Goal: Task Accomplishment & Management: Manage account settings

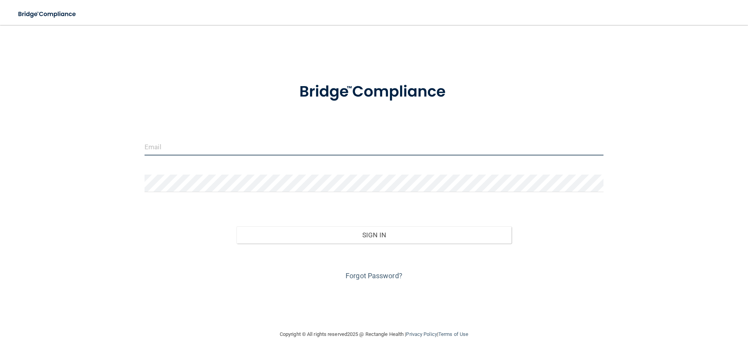
click at [261, 150] on input "email" at bounding box center [374, 147] width 459 height 18
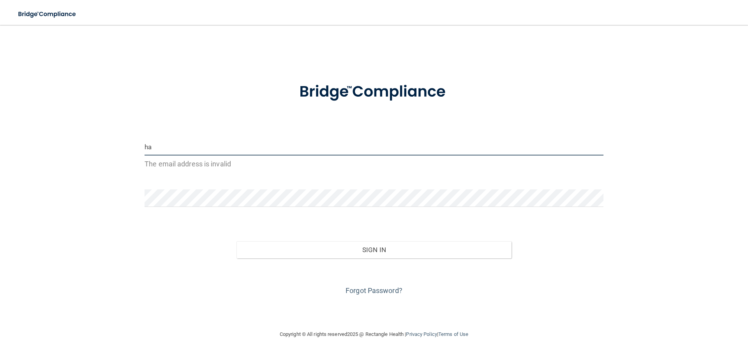
type input "h"
type input "[PERSON_NAME][EMAIL_ADDRESS][DOMAIN_NAME]"
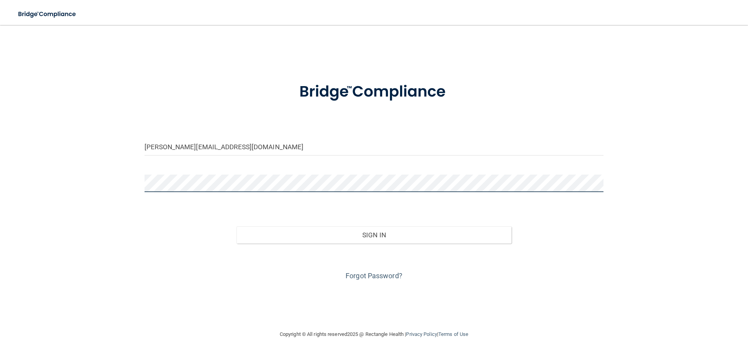
click at [116, 177] on div "christy@eiofs.com Invalid email/password. You don't have permission to access t…" at bounding box center [374, 177] width 717 height 289
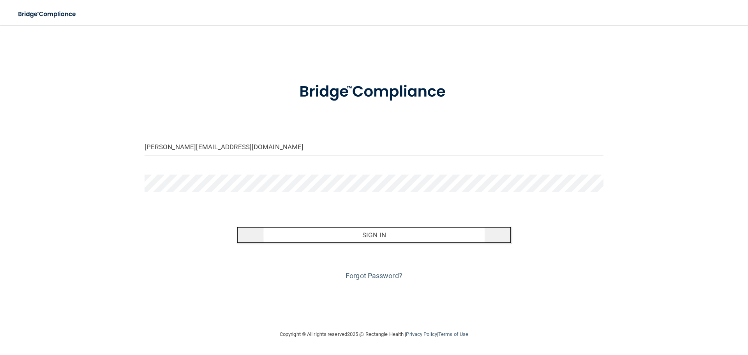
click at [375, 229] on button "Sign In" at bounding box center [373, 234] width 275 height 17
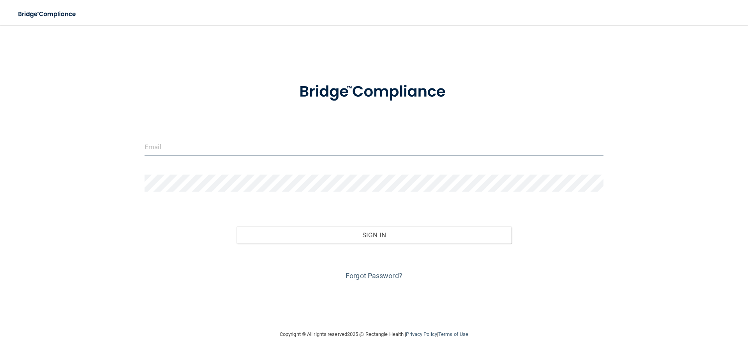
click at [305, 152] on input "email" at bounding box center [374, 147] width 459 height 18
type input "[PERSON_NAME][EMAIL_ADDRESS][DOMAIN_NAME]"
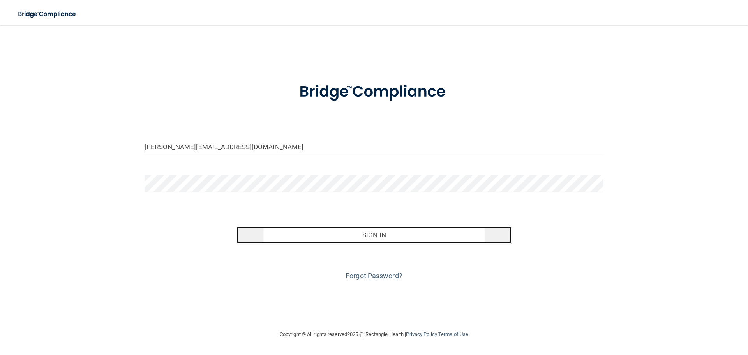
click at [291, 229] on button "Sign In" at bounding box center [373, 234] width 275 height 17
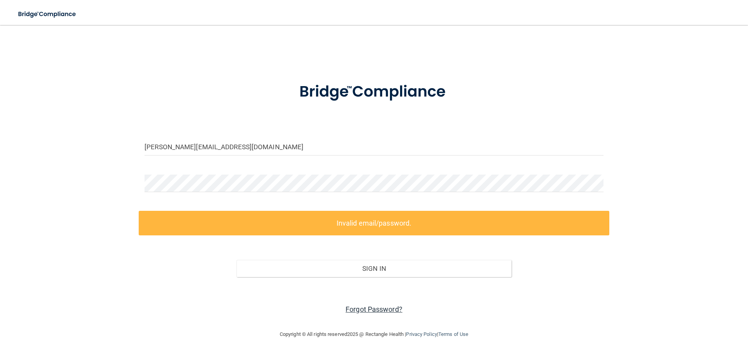
click at [365, 309] on link "Forgot Password?" at bounding box center [374, 309] width 57 height 8
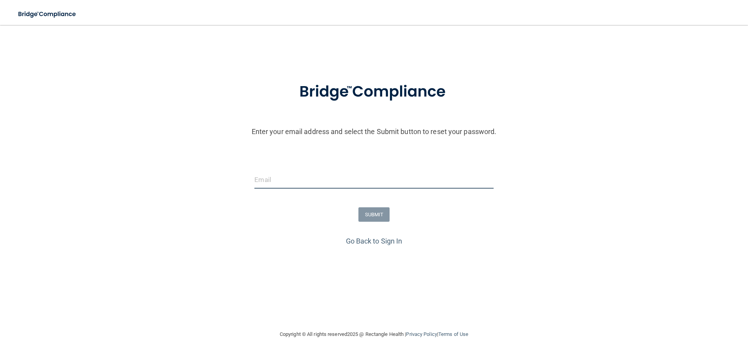
click at [294, 185] on input "email" at bounding box center [373, 180] width 239 height 18
type input "[PERSON_NAME][EMAIL_ADDRESS][DOMAIN_NAME]"
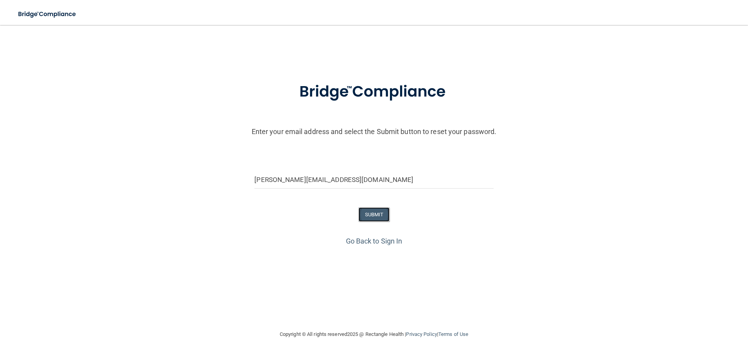
click at [367, 215] on button "SUBMIT" at bounding box center [374, 214] width 32 height 14
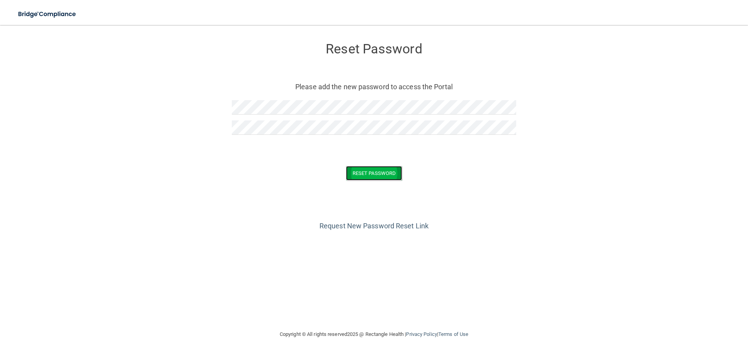
click at [359, 172] on button "Reset Password" at bounding box center [374, 173] width 56 height 14
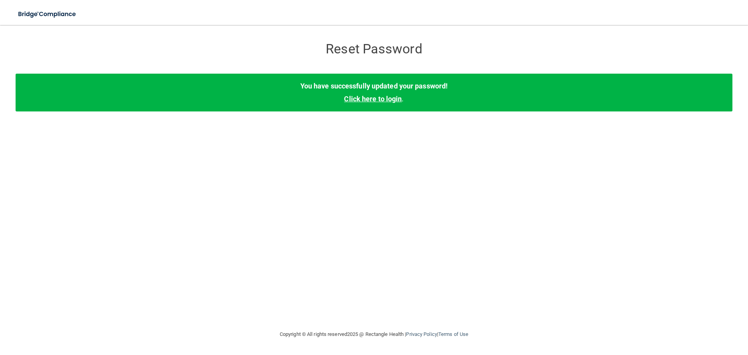
click at [364, 97] on link "Click here to login" at bounding box center [373, 99] width 58 height 8
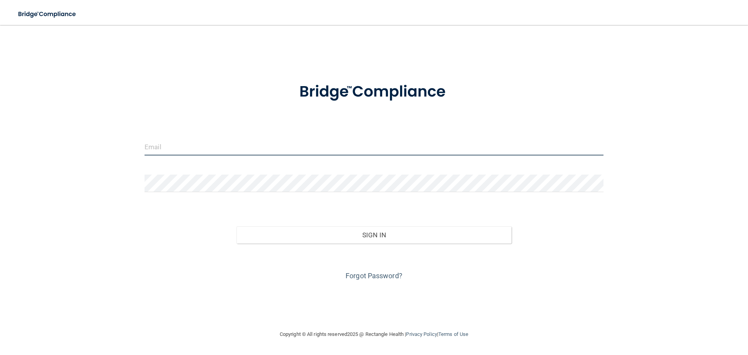
click at [241, 140] on input "email" at bounding box center [374, 147] width 459 height 18
type input "[PERSON_NAME][EMAIL_ADDRESS][DOMAIN_NAME]"
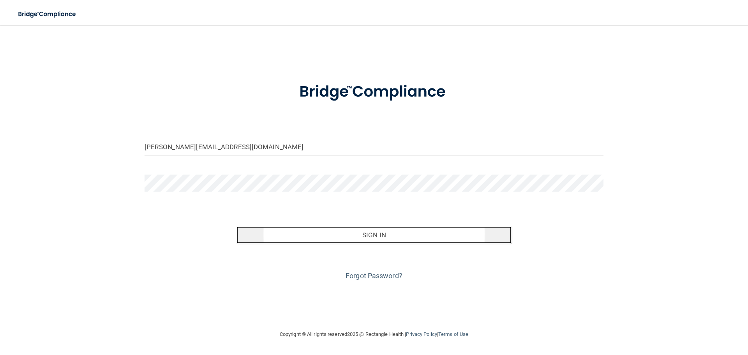
click at [369, 235] on button "Sign In" at bounding box center [373, 234] width 275 height 17
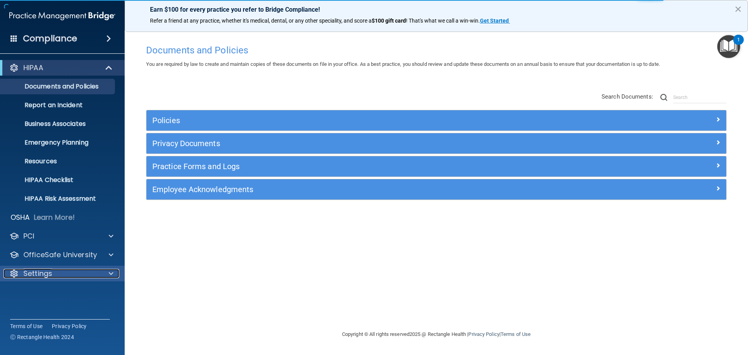
click at [52, 274] on div "Settings" at bounding box center [52, 273] width 97 height 9
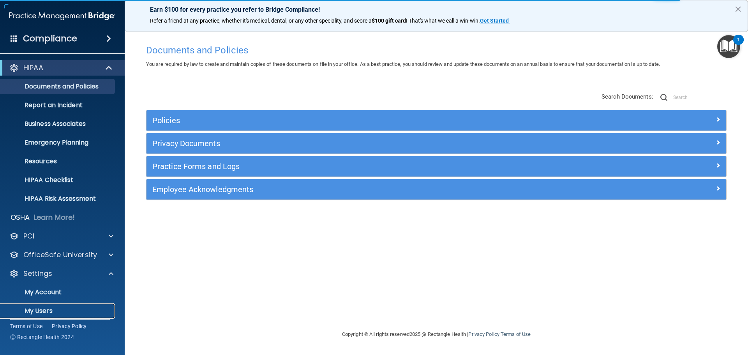
click at [41, 309] on p "My Users" at bounding box center [58, 311] width 106 height 8
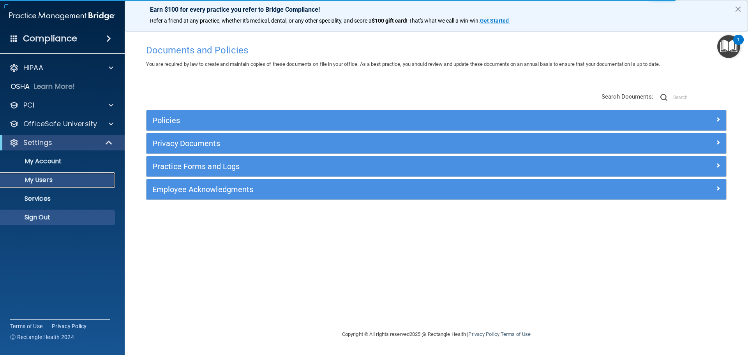
select select "20"
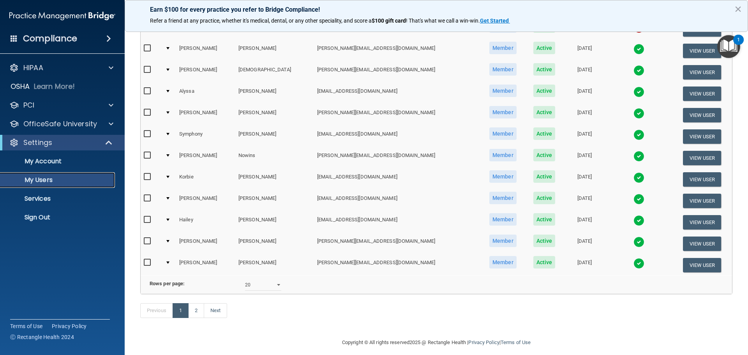
scroll to position [273, 0]
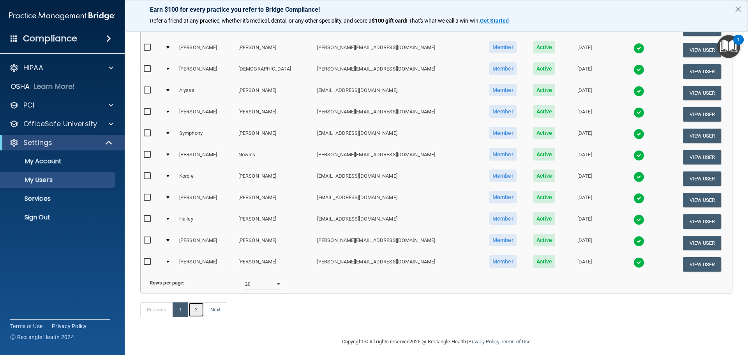
click at [194, 317] on link "2" at bounding box center [196, 309] width 16 height 15
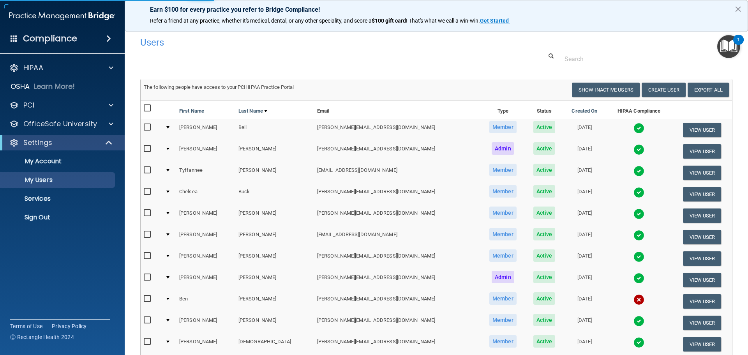
select select "20"
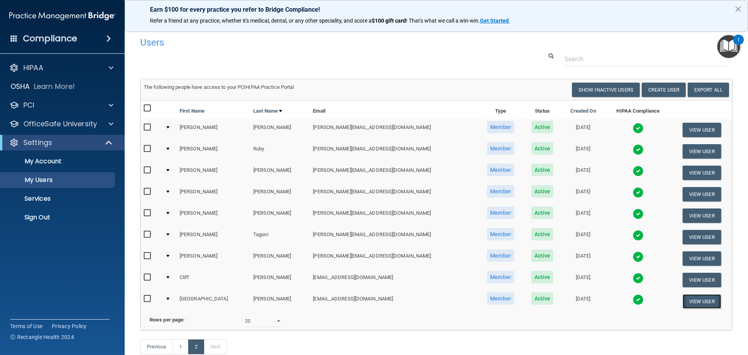
click at [683, 302] on button "View User" at bounding box center [702, 301] width 39 height 14
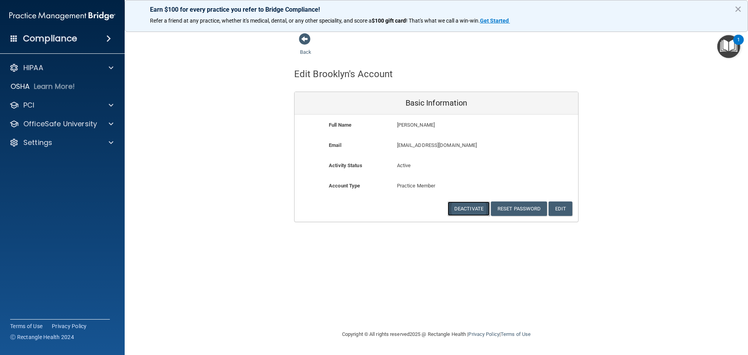
click at [468, 211] on button "Deactivate" at bounding box center [469, 208] width 42 height 14
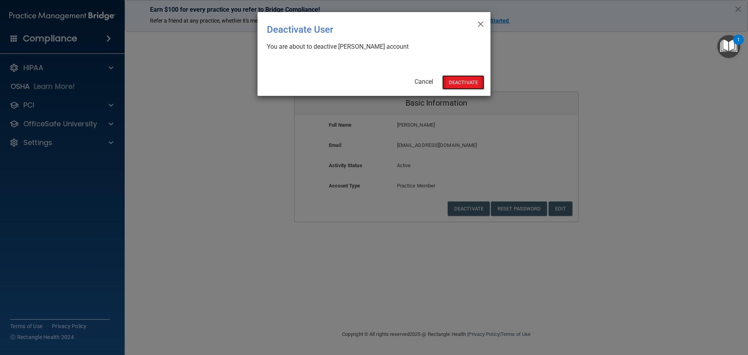
click at [460, 83] on button "Deactivate" at bounding box center [463, 82] width 42 height 14
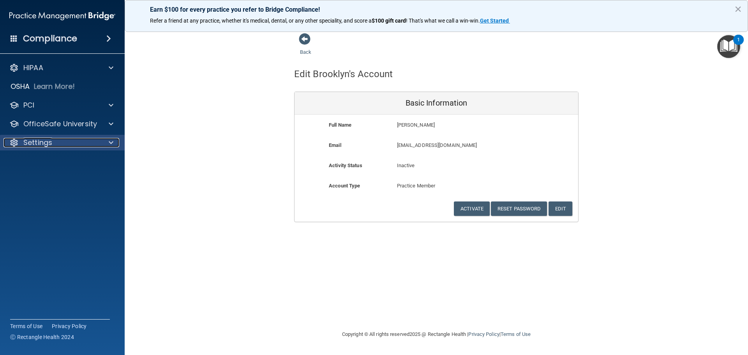
click at [39, 141] on p "Settings" at bounding box center [37, 142] width 29 height 9
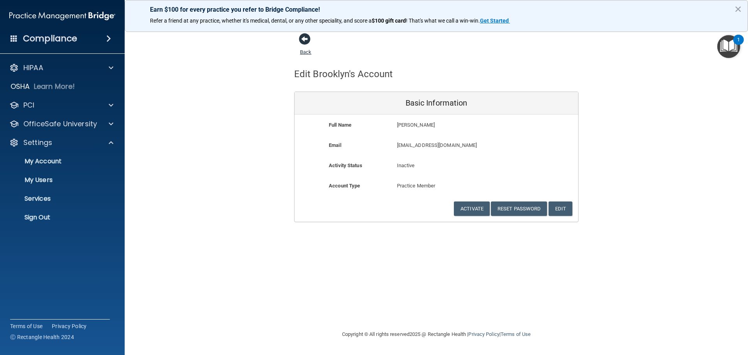
click at [311, 51] on link "Back" at bounding box center [305, 47] width 11 height 15
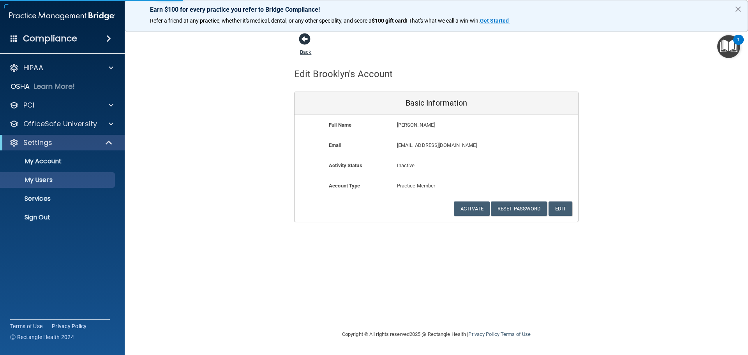
select select "20"
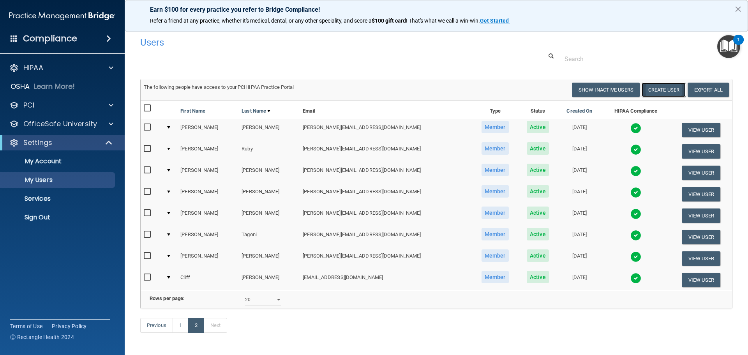
click at [657, 91] on button "Create User" at bounding box center [664, 90] width 44 height 14
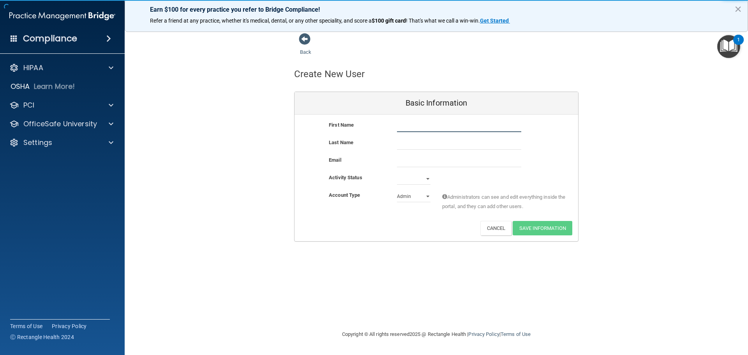
click at [404, 128] on input "text" at bounding box center [459, 126] width 124 height 12
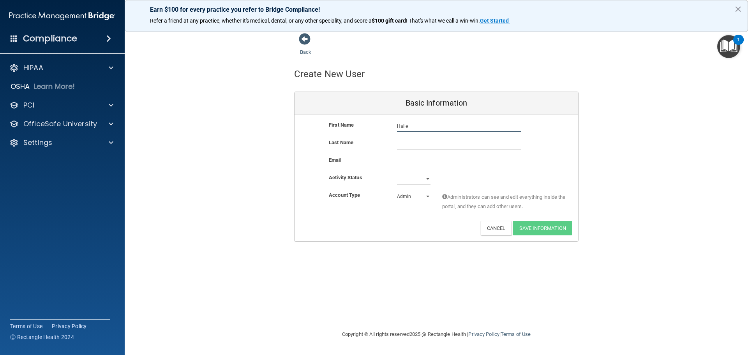
type input "Halle"
type input "Menke"
click at [413, 162] on input "email" at bounding box center [459, 161] width 124 height 12
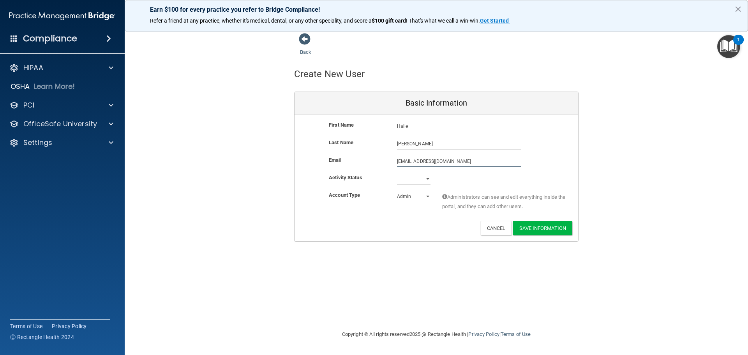
type input "Halle@eiofs.com"
click at [413, 176] on select "Active Inactive" at bounding box center [414, 179] width 34 height 12
select select "active"
click at [397, 173] on select "Active Inactive" at bounding box center [414, 179] width 34 height 12
click at [405, 199] on select "Admin Member" at bounding box center [414, 197] width 34 height 12
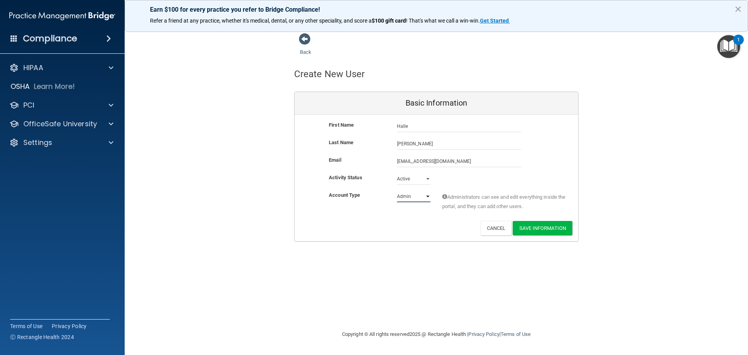
select select "practice_member"
click at [397, 191] on select "Admin Member" at bounding box center [414, 197] width 34 height 12
click at [527, 231] on button "Save Information" at bounding box center [543, 228] width 60 height 14
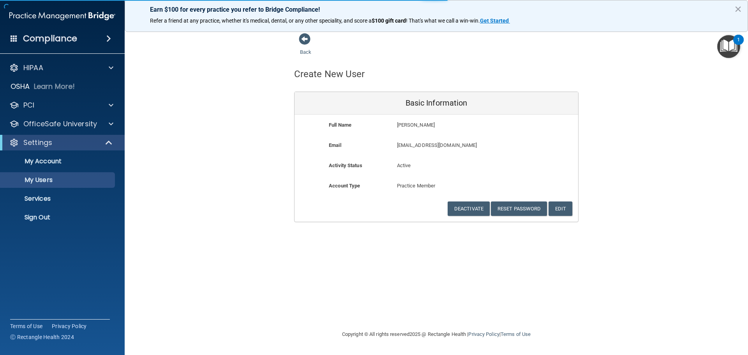
select select "20"
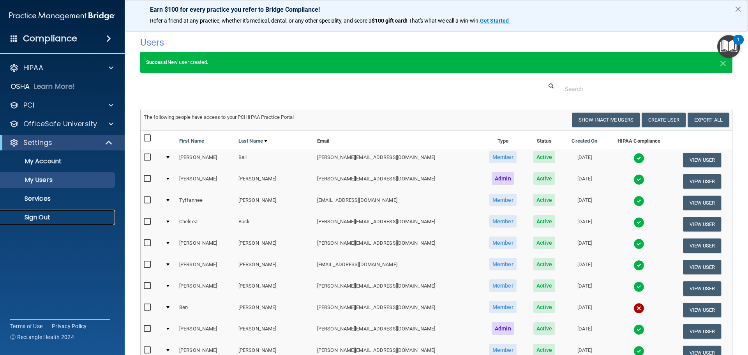
click at [34, 213] on p "Sign Out" at bounding box center [58, 217] width 106 height 8
